Goal: Task Accomplishment & Management: Manage account settings

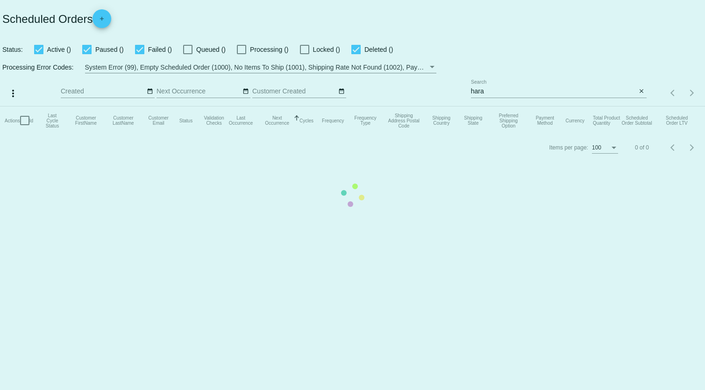
click at [495, 106] on mat-table "Actions Id Last Cycle Status Customer FirstName Customer LastName Customer Emai…" at bounding box center [352, 120] width 705 height 28
click at [489, 106] on mat-table "Actions Id Last Cycle Status Customer FirstName Customer LastName Customer Emai…" at bounding box center [352, 120] width 705 height 28
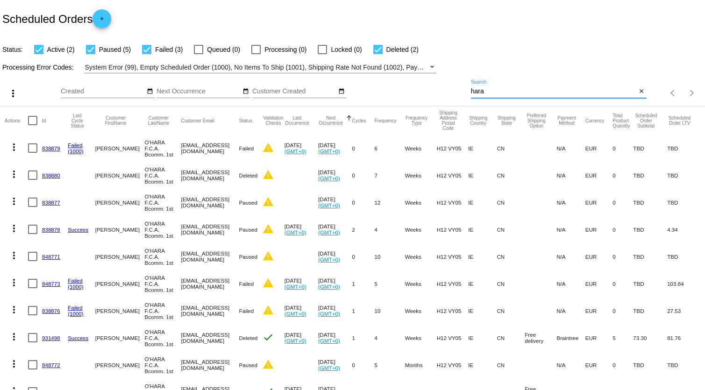
drag, startPoint x: 487, startPoint y: 94, endPoint x: 406, endPoint y: 85, distance: 82.2
click at [406, 85] on div "more_vert Oct Jan Feb Mar [DATE]" at bounding box center [352, 89] width 705 height 33
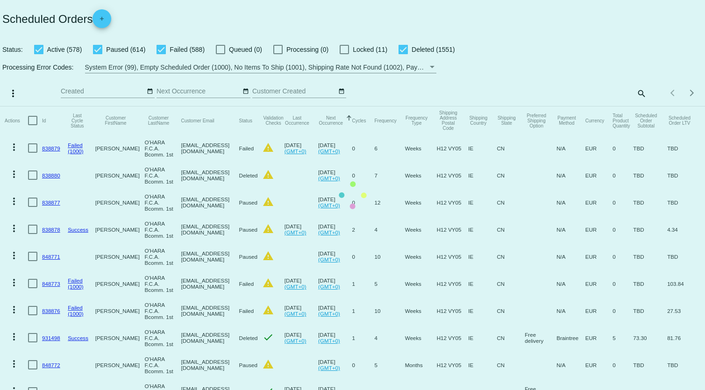
click at [633, 106] on mat-table "Actions Id Last Cycle Status Customer FirstName Customer LastName Customer Emai…" at bounding box center [352, 282] width 705 height 353
click at [636, 92] on mat-icon "search" at bounding box center [640, 93] width 11 height 14
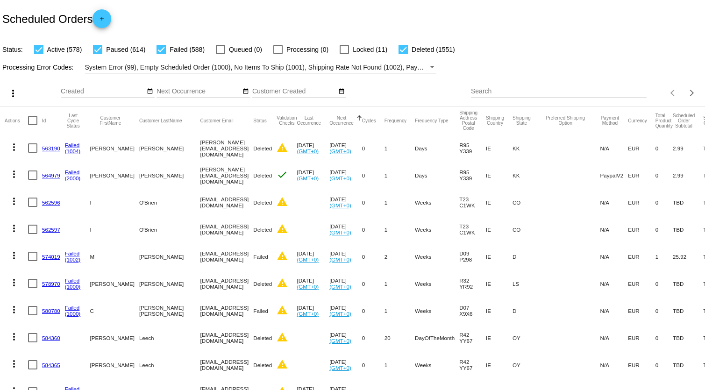
click at [565, 91] on input "Search" at bounding box center [559, 91] width 176 height 7
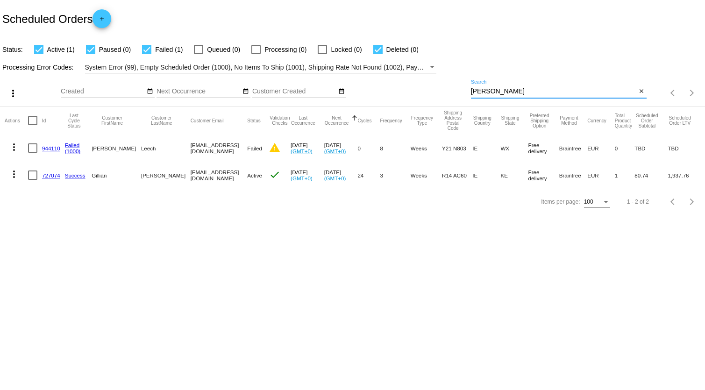
type input "[PERSON_NAME]"
click at [52, 175] on link "727074" at bounding box center [51, 175] width 18 height 6
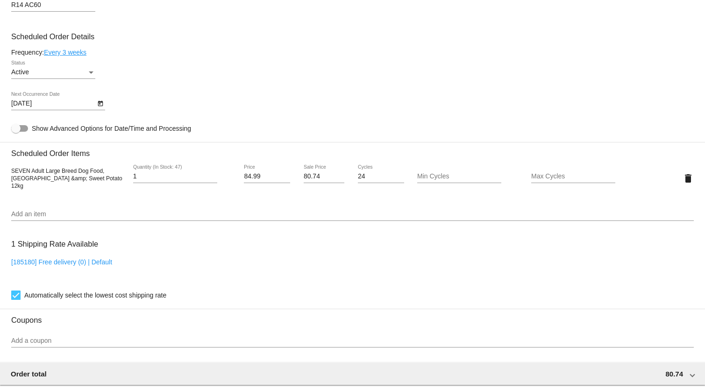
scroll to position [636, 0]
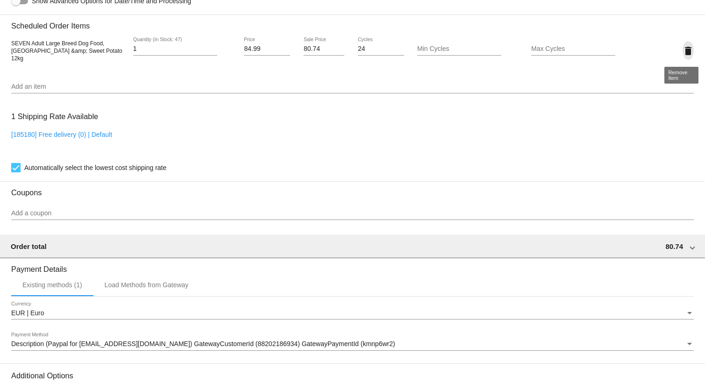
click at [682, 51] on mat-icon "delete" at bounding box center [687, 50] width 11 height 11
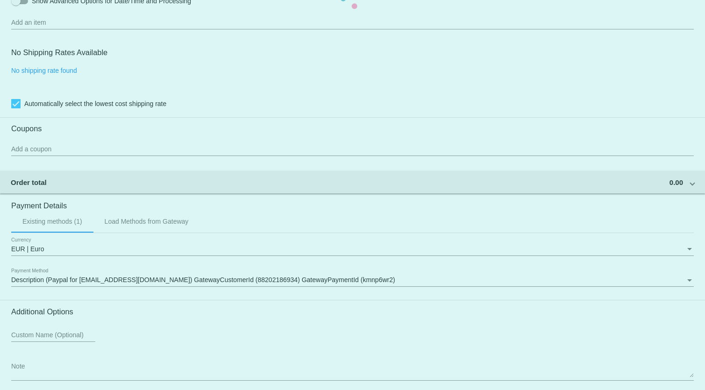
scroll to position [678, 0]
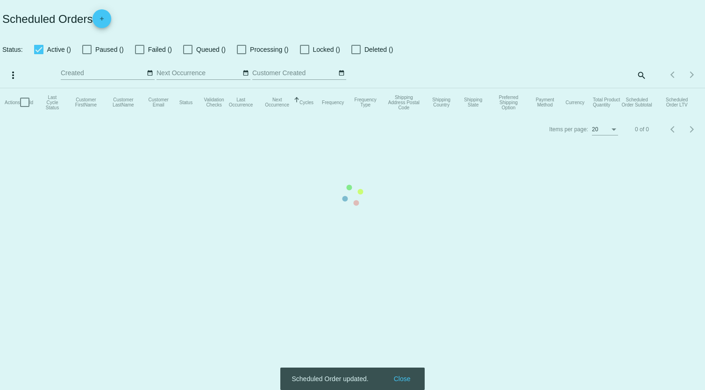
checkbox input "true"
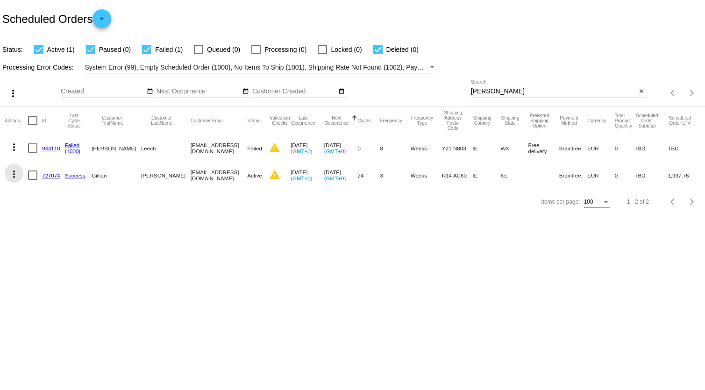
click at [14, 173] on mat-icon "more_vert" at bounding box center [13, 174] width 11 height 11
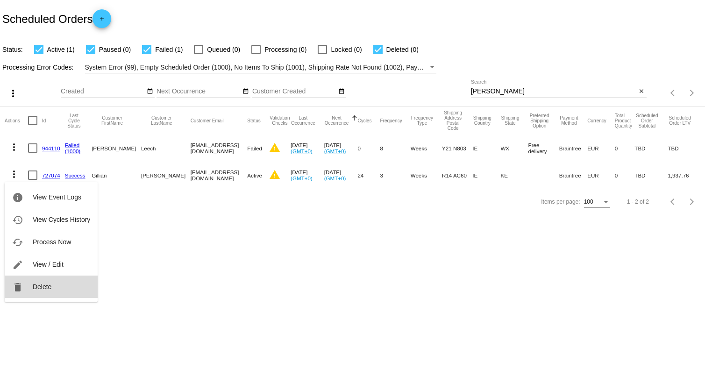
click at [47, 285] on span "Delete" at bounding box center [42, 286] width 19 height 7
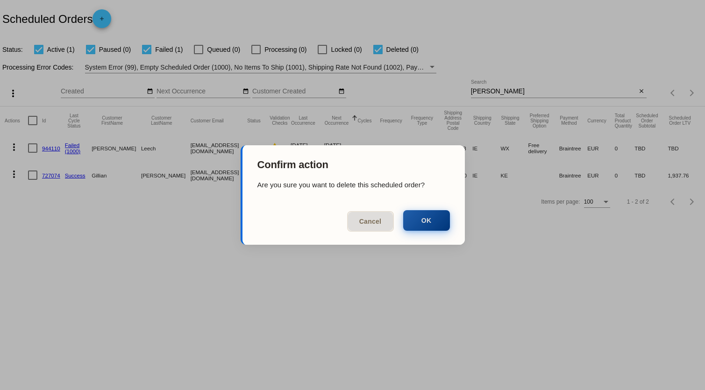
click at [414, 222] on button "OK" at bounding box center [426, 220] width 47 height 21
